Goal: Information Seeking & Learning: Learn about a topic

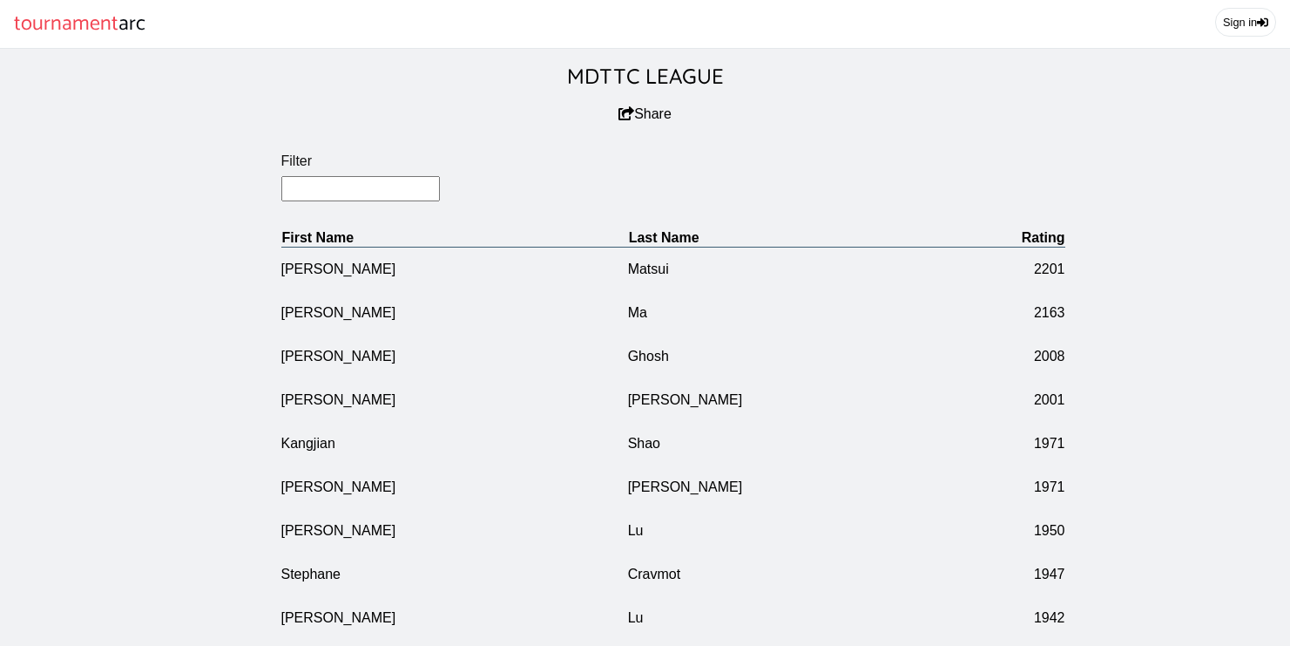
click at [376, 199] on input "Filter" at bounding box center [360, 188] width 159 height 25
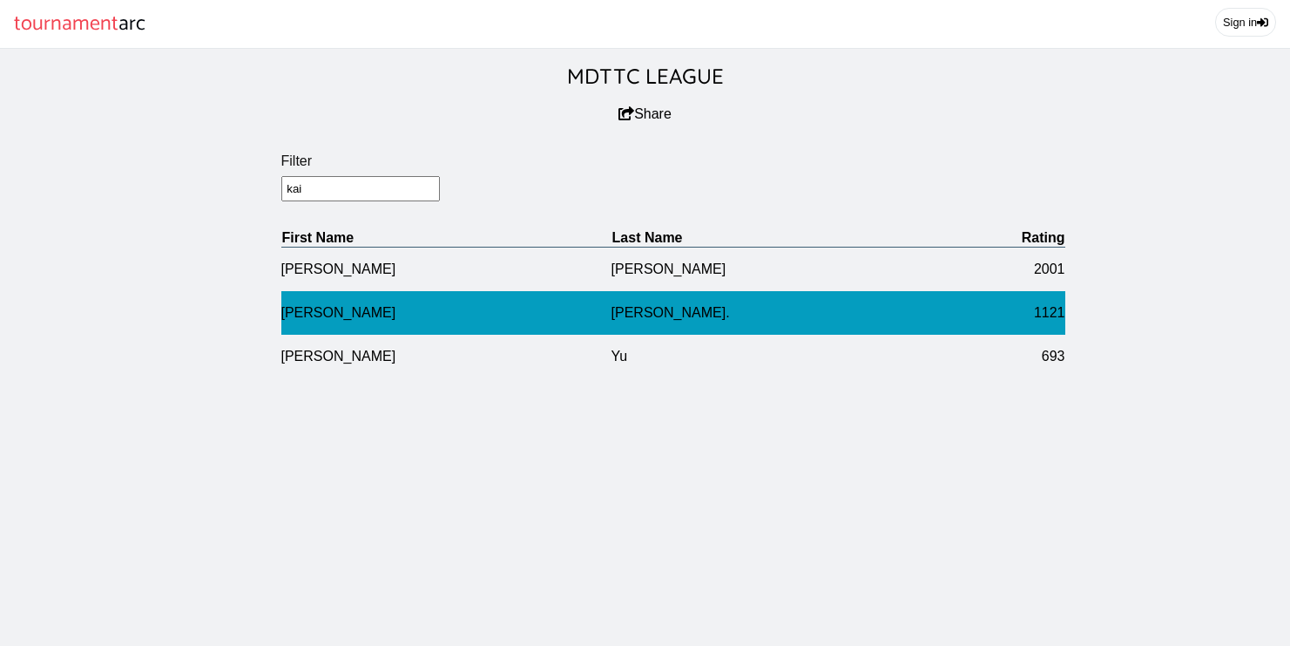
type input "kai"
click at [372, 331] on td "[PERSON_NAME]" at bounding box center [446, 313] width 330 height 44
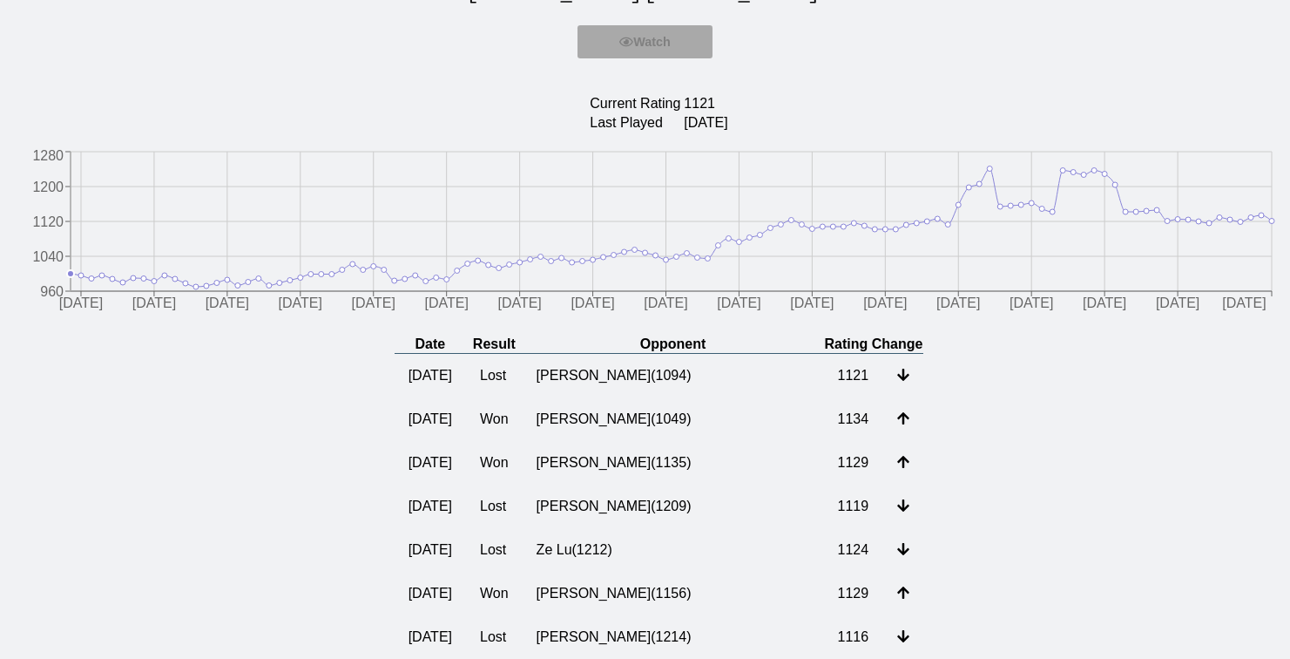
scroll to position [134, 0]
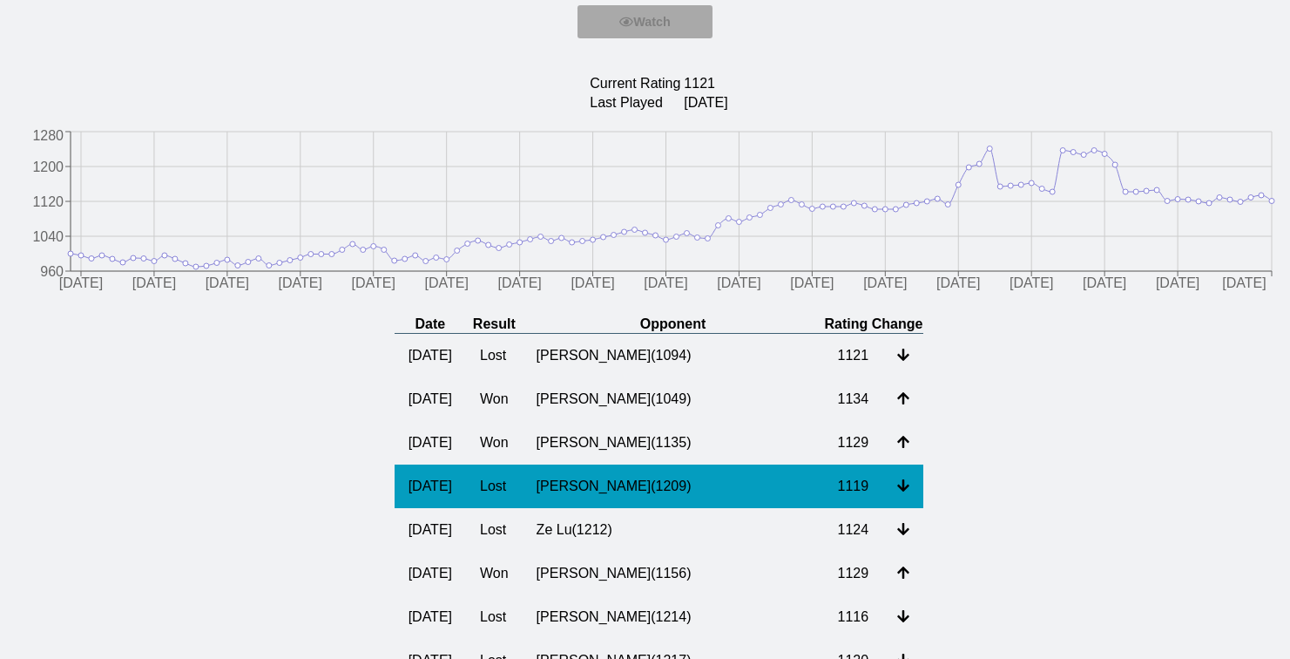
click at [668, 508] on td "[PERSON_NAME] ( 1209 )" at bounding box center [673, 486] width 301 height 44
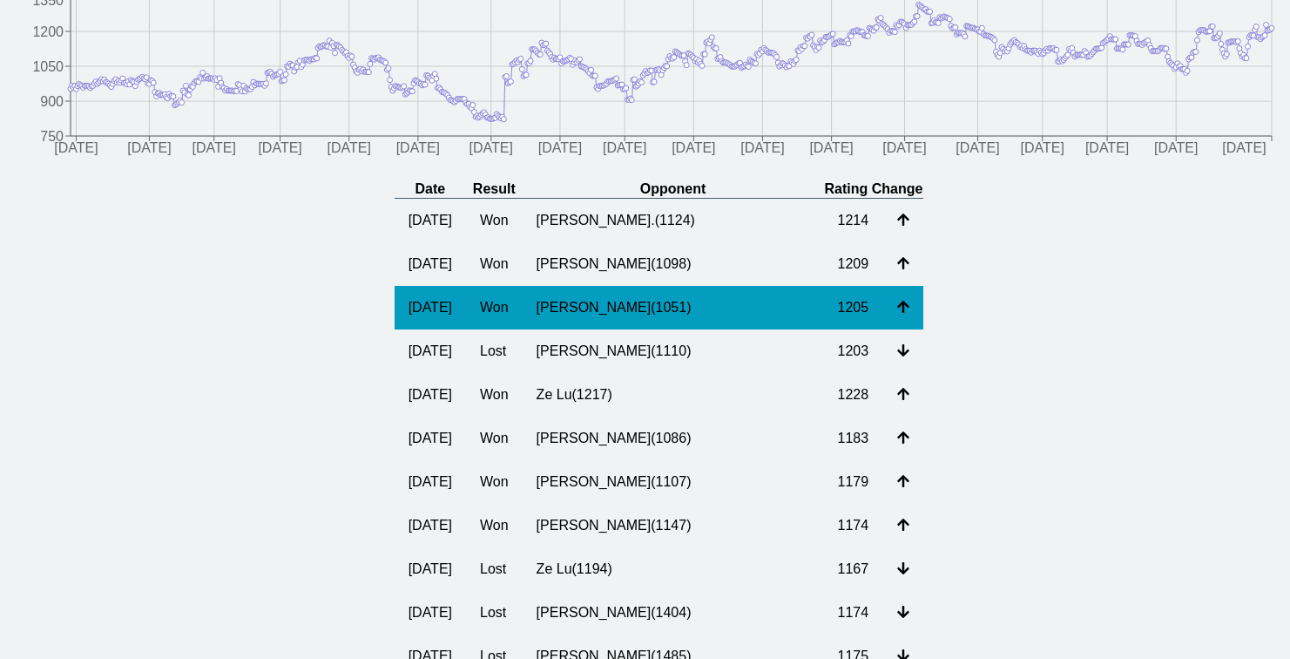
scroll to position [263, 0]
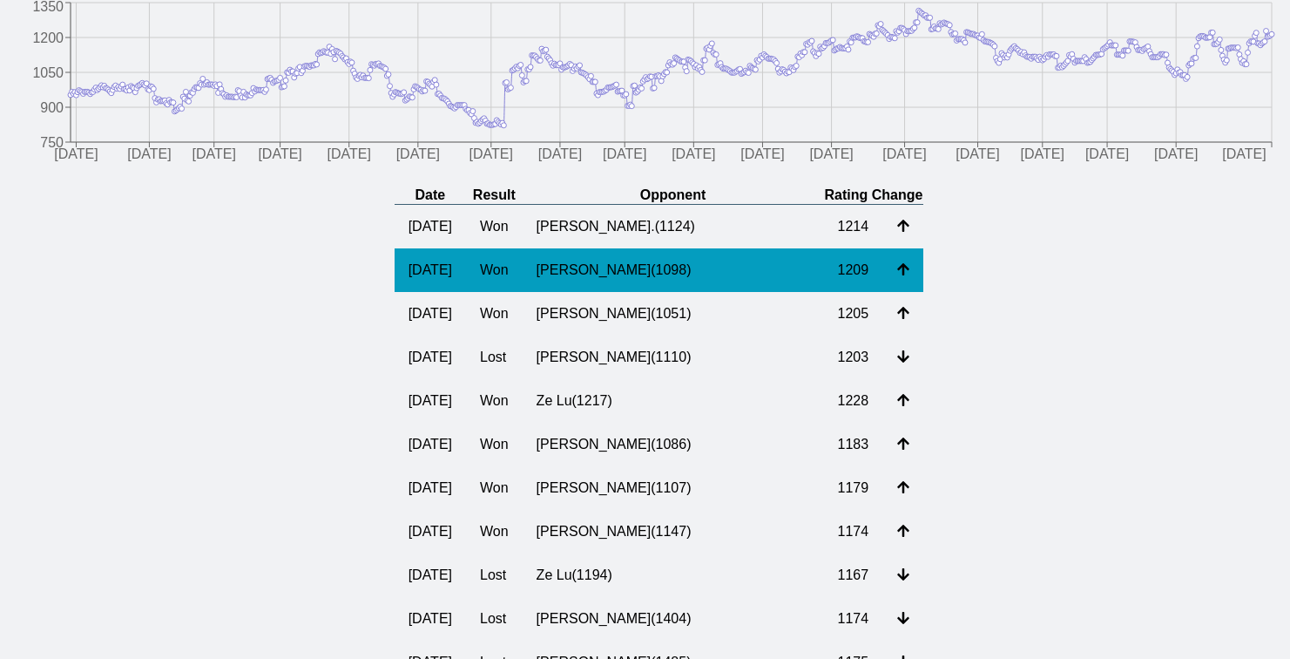
click at [641, 292] on td "[PERSON_NAME] ( 1098 )" at bounding box center [673, 270] width 301 height 44
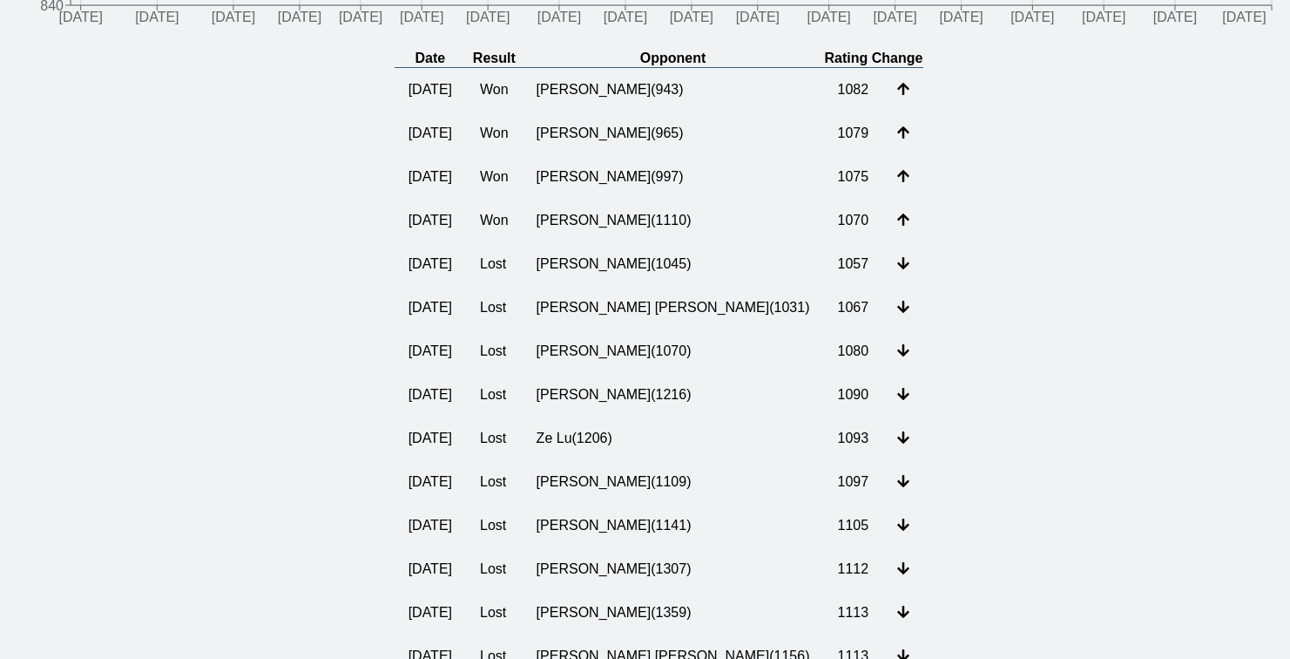
scroll to position [403, 0]
